Goal: Navigation & Orientation: Find specific page/section

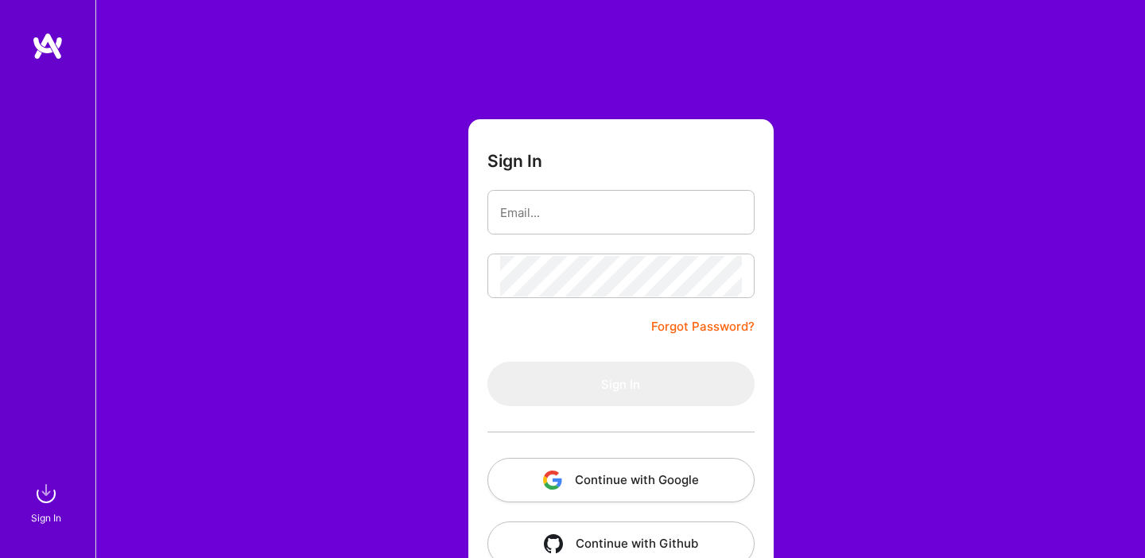
click at [608, 494] on button "Continue with Google" at bounding box center [620, 480] width 267 height 45
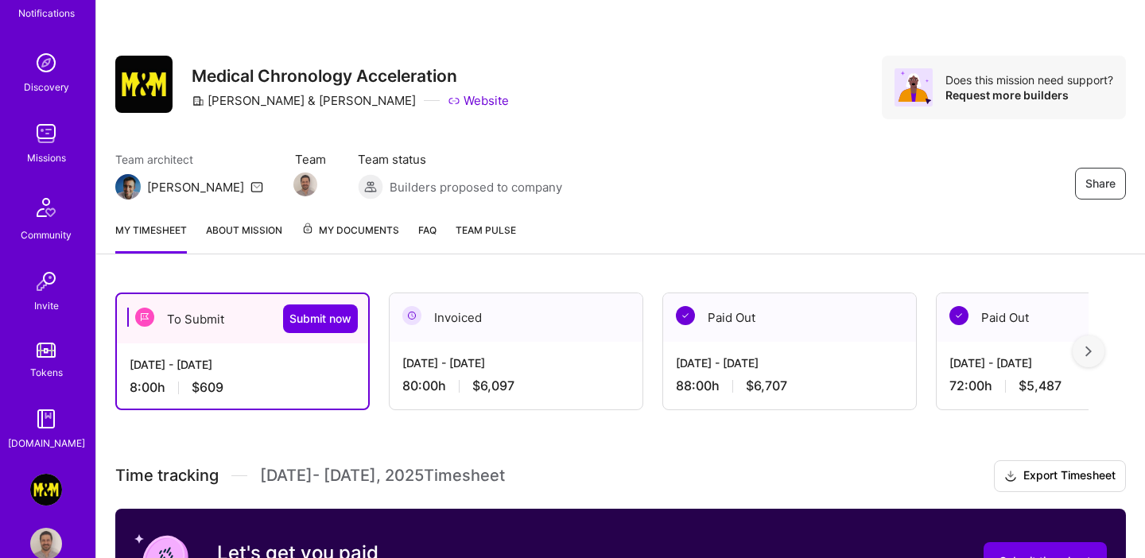
scroll to position [153, 0]
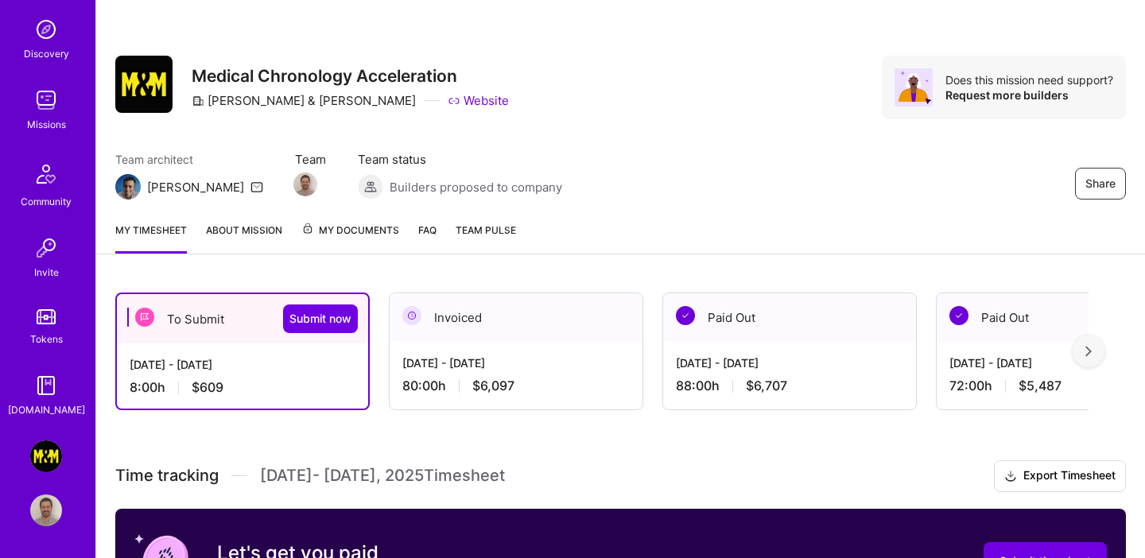
click at [48, 506] on img at bounding box center [46, 510] width 32 height 32
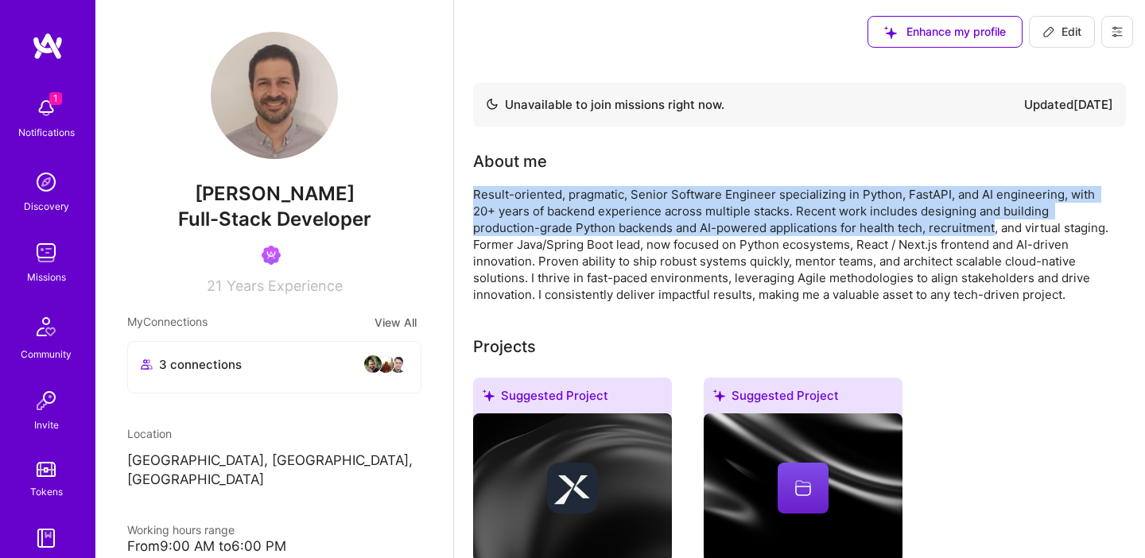
drag, startPoint x: 474, startPoint y: 192, endPoint x: 995, endPoint y: 225, distance: 522.6
click at [995, 225] on div "Result-oriented, pragmatic, Senior Software Engineer specializing in Python, Fa…" at bounding box center [791, 244] width 636 height 117
copy div "Result-oriented, pragmatic, Senior Software Engineer specializing in Python, Fa…"
